Goal: Information Seeking & Learning: Learn about a topic

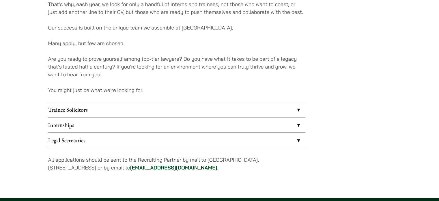
scroll to position [439, 0]
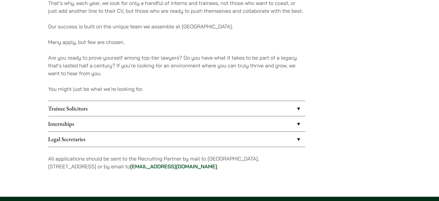
click at [158, 123] on link "Internships" at bounding box center [176, 123] width 257 height 15
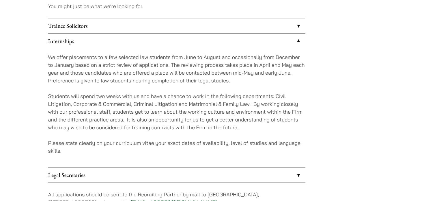
scroll to position [522, 0]
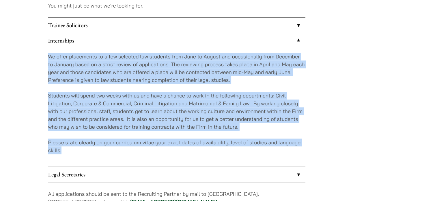
drag, startPoint x: 49, startPoint y: 55, endPoint x: 115, endPoint y: 149, distance: 115.0
click at [115, 149] on div "We offer placements to a few selected law students from June to August and occa…" at bounding box center [176, 107] width 257 height 118
copy div "We offer placements to a few selected law students from June to August and occa…"
click at [115, 149] on p "Please state clearly on your curriculum vitae your exact dates of availability,…" at bounding box center [176, 146] width 257 height 16
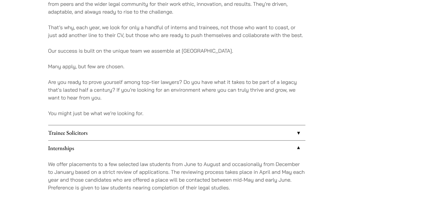
scroll to position [412, 0]
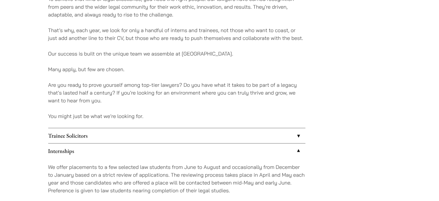
click at [130, 133] on link "Trainee Solicitors" at bounding box center [176, 135] width 257 height 15
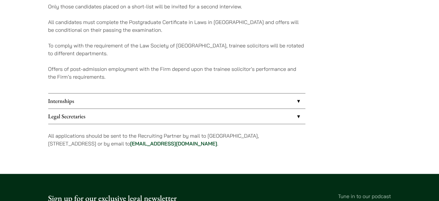
scroll to position [604, 0]
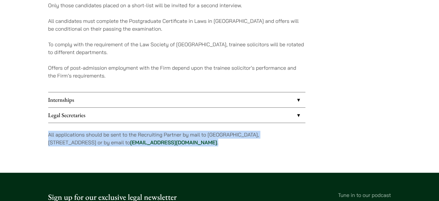
drag, startPoint x: 48, startPoint y: 133, endPoint x: 211, endPoint y: 143, distance: 163.0
click at [211, 143] on p "All applications should be sent to the Recruiting Partner by mail to [GEOGRAPHI…" at bounding box center [176, 138] width 257 height 16
copy p "All applications should be sent to the Recruiting Partner by mail to [GEOGRAPHI…"
